Goal: Communication & Community: Answer question/provide support

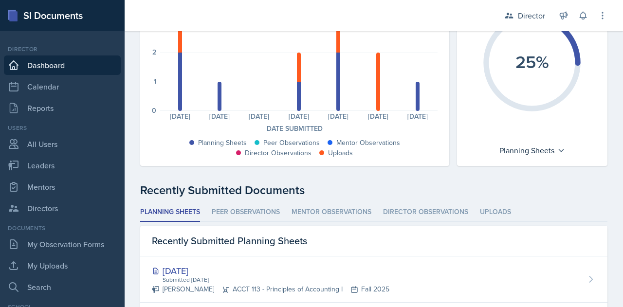
scroll to position [124, 0]
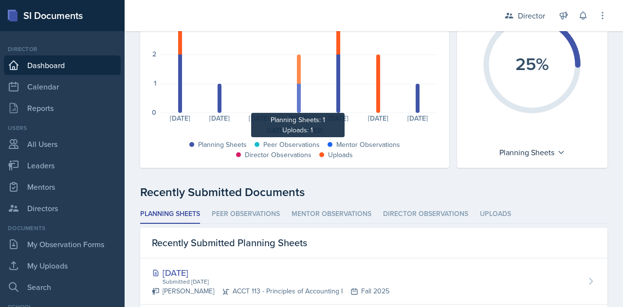
click at [297, 100] on div at bounding box center [299, 98] width 4 height 29
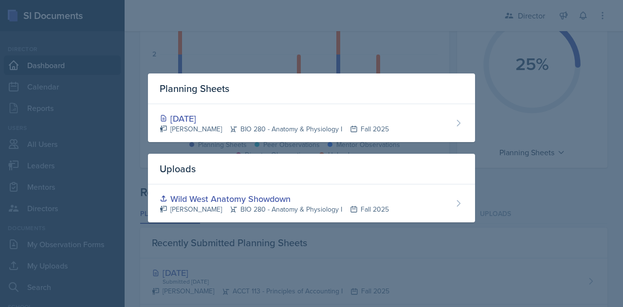
click at [416, 43] on div at bounding box center [311, 153] width 623 height 307
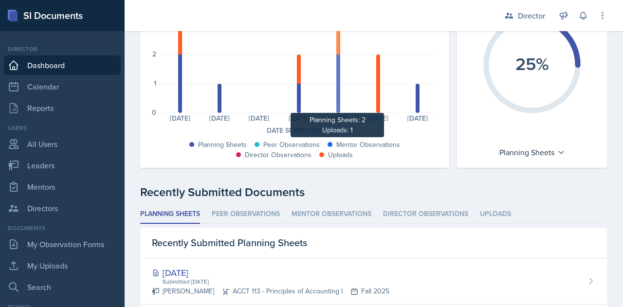
click at [337, 106] on div at bounding box center [339, 84] width 4 height 58
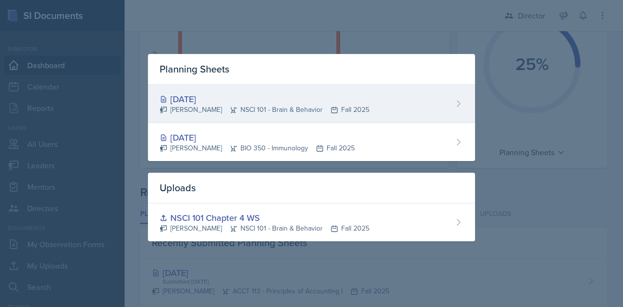
click at [229, 108] on div "[PERSON_NAME] NSCI 101 - Brain & Behavior Fall 2025" at bounding box center [265, 110] width 210 height 10
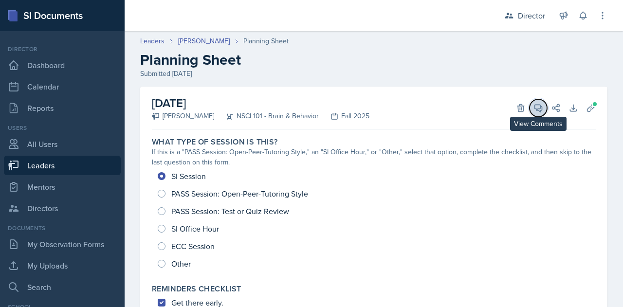
click at [534, 110] on icon at bounding box center [539, 108] width 10 height 10
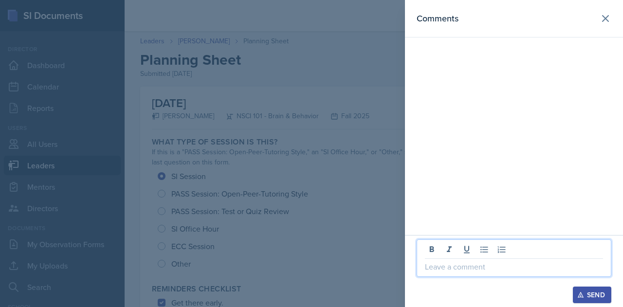
click at [463, 265] on p at bounding box center [514, 267] width 178 height 12
click at [596, 295] on div "Send" at bounding box center [593, 295] width 26 height 8
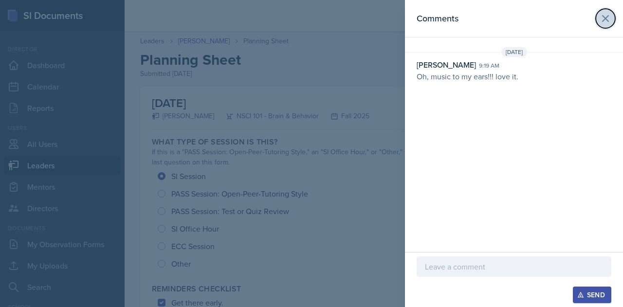
click at [605, 18] on icon at bounding box center [606, 19] width 6 height 6
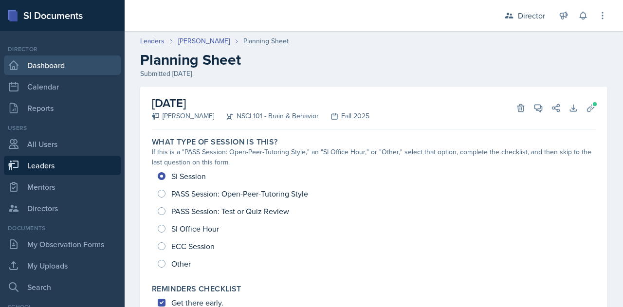
click at [37, 68] on link "Dashboard" at bounding box center [62, 65] width 117 height 19
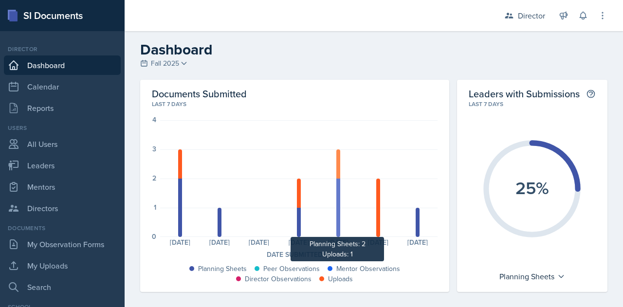
click at [337, 204] on div at bounding box center [339, 208] width 4 height 58
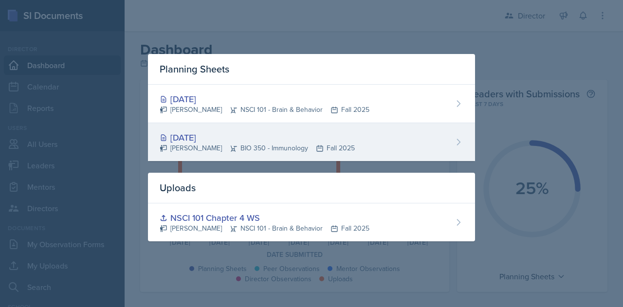
click at [217, 146] on div "[PERSON_NAME] BIO 350 - Immunology Fall 2025" at bounding box center [257, 148] width 195 height 10
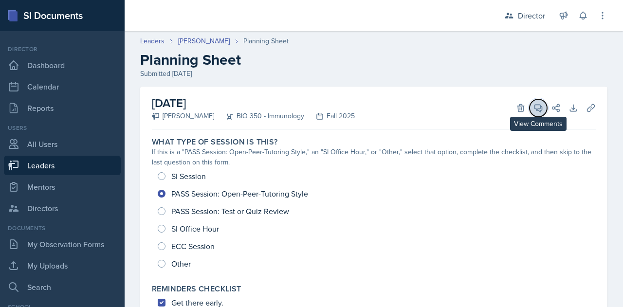
click at [534, 107] on icon at bounding box center [539, 108] width 10 height 10
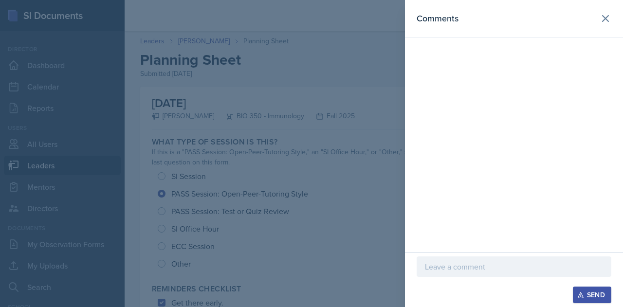
click at [456, 268] on p at bounding box center [514, 267] width 178 height 12
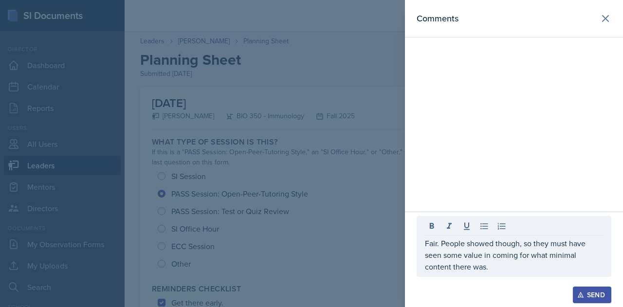
click at [603, 295] on div "Send" at bounding box center [593, 295] width 26 height 8
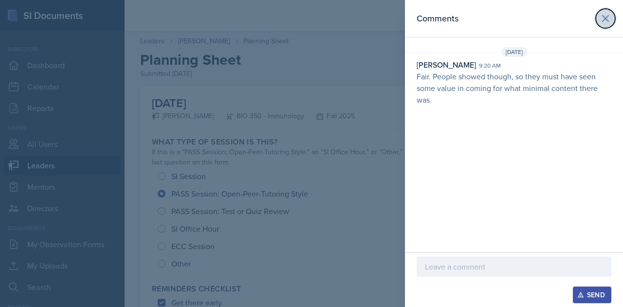
click at [602, 18] on icon at bounding box center [606, 19] width 12 height 12
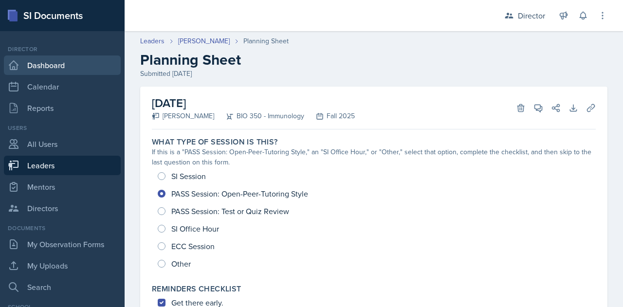
click at [49, 61] on link "Dashboard" at bounding box center [62, 65] width 117 height 19
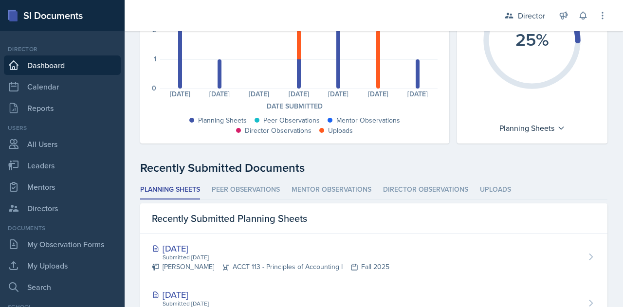
scroll to position [126, 0]
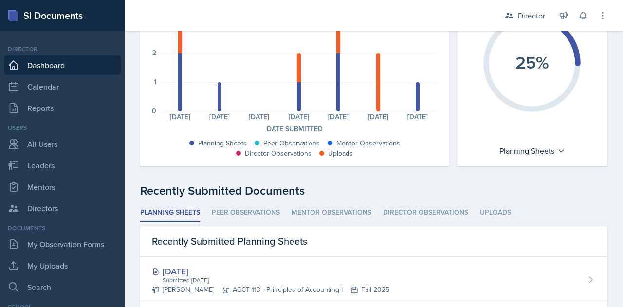
click at [376, 100] on div "Planning Sheets: 2 Uploads: 1 Planning Sheets: 1 Planning Sheets: 0 Planning Sh…" at bounding box center [299, 53] width 278 height 117
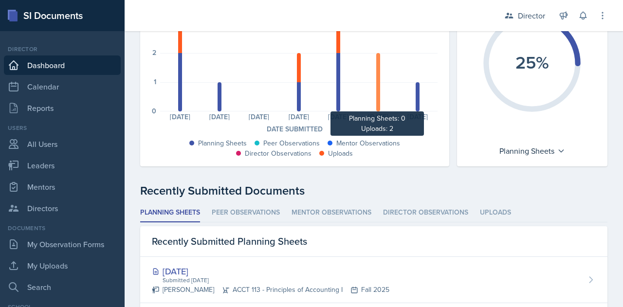
click at [376, 100] on div at bounding box center [378, 82] width 4 height 58
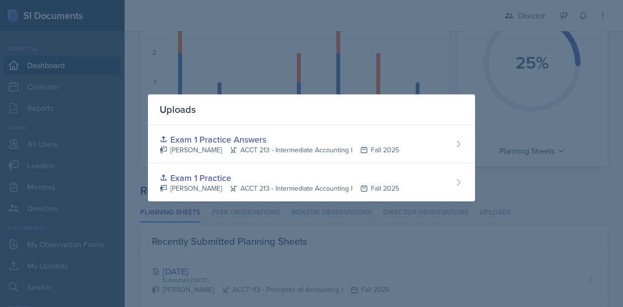
click at [398, 68] on div at bounding box center [311, 153] width 623 height 307
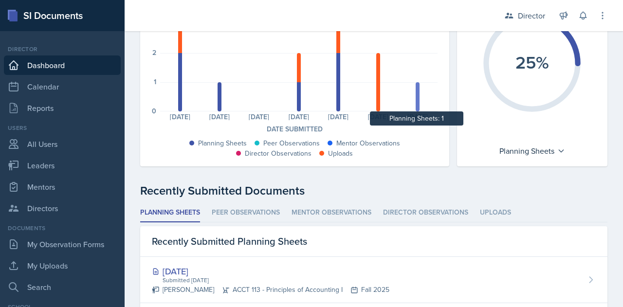
click at [416, 94] on div at bounding box center [418, 96] width 4 height 29
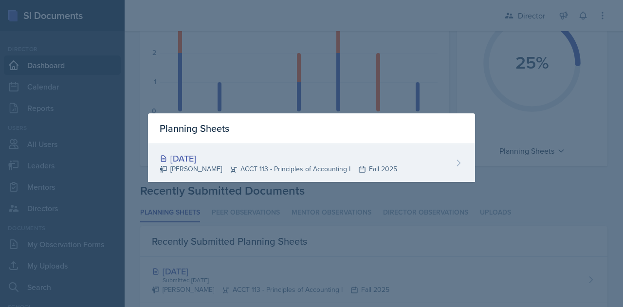
click at [201, 162] on div "[DATE]" at bounding box center [279, 158] width 238 height 13
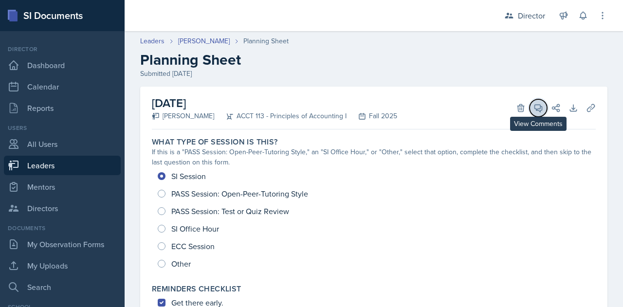
click at [535, 110] on icon at bounding box center [538, 108] width 7 height 7
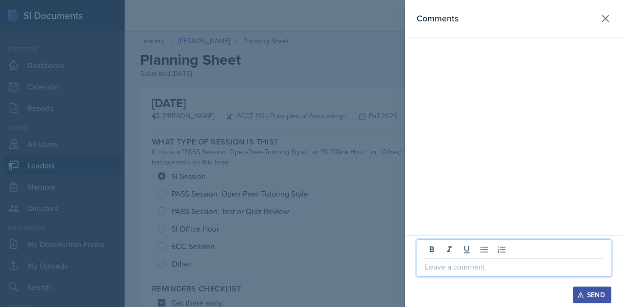
click at [471, 271] on p at bounding box center [514, 267] width 178 height 12
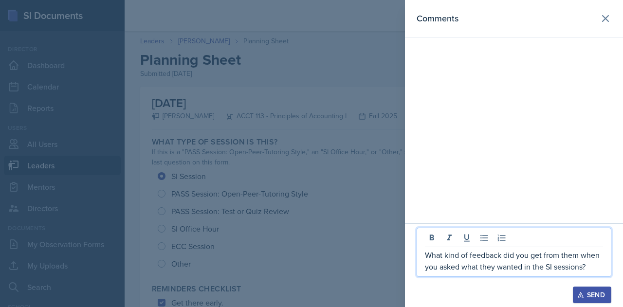
click at [586, 296] on div "Send" at bounding box center [593, 295] width 26 height 8
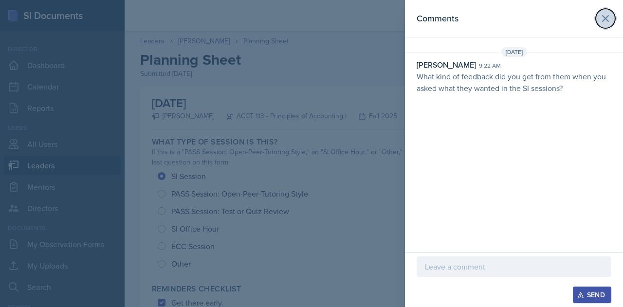
click at [608, 13] on icon at bounding box center [606, 19] width 12 height 12
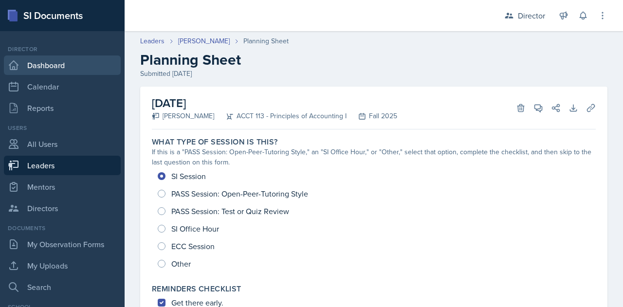
click at [47, 67] on link "Dashboard" at bounding box center [62, 65] width 117 height 19
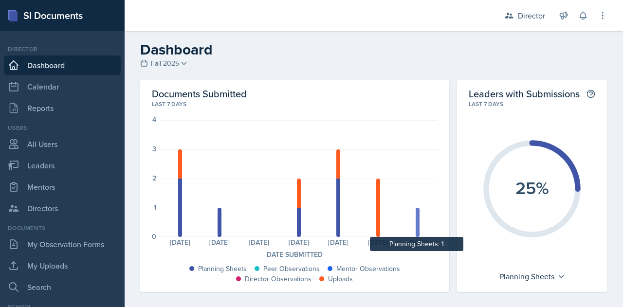
click at [416, 222] on div at bounding box center [418, 222] width 4 height 29
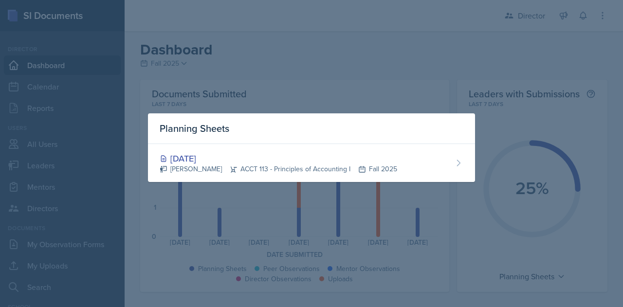
click at [352, 81] on div at bounding box center [311, 153] width 623 height 307
